Goal: Find specific page/section: Find specific page/section

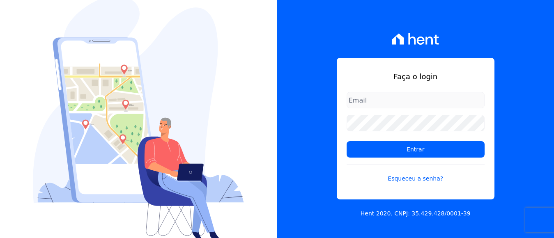
click at [369, 100] on input "email" at bounding box center [415, 100] width 138 height 16
type input "financeiro@panizziconstrucoes.com.br"
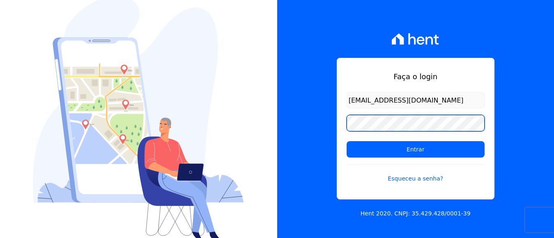
click at [346, 141] on input "Entrar" at bounding box center [415, 149] width 138 height 16
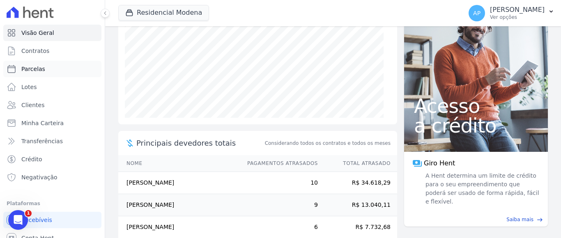
click at [32, 66] on span "Parcelas" at bounding box center [33, 69] width 24 height 8
select select
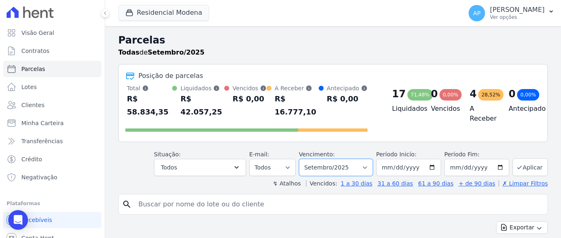
click at [360, 159] on select "[GEOGRAPHIC_DATA] por período ──────── Todos os meses Janeiro/2022 Fevereiro/20…" at bounding box center [336, 167] width 74 height 17
select select "10/2025"
click at [303, 159] on select "[GEOGRAPHIC_DATA] por período ──────── Todos os meses Janeiro/2022 Fevereiro/20…" at bounding box center [336, 167] width 74 height 17
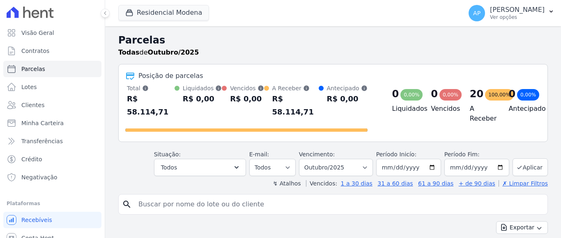
select select
